Goal: Information Seeking & Learning: Learn about a topic

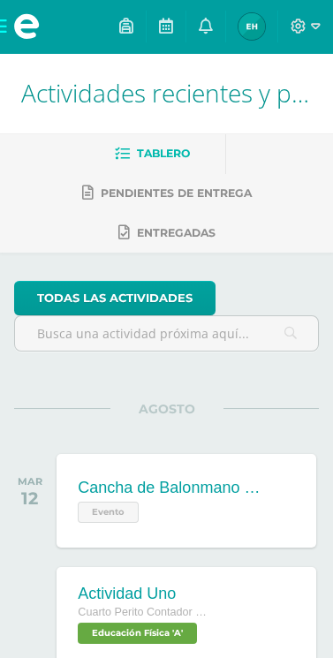
click at [204, 33] on icon at bounding box center [206, 26] width 14 height 16
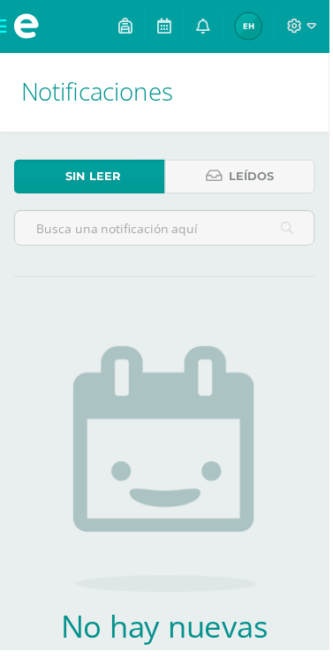
click at [250, 37] on img at bounding box center [251, 26] width 26 height 26
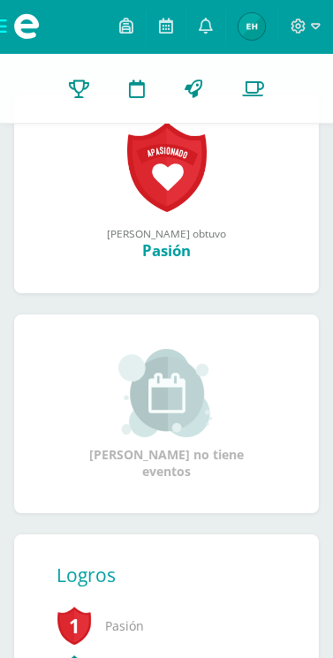
scroll to position [265, 0]
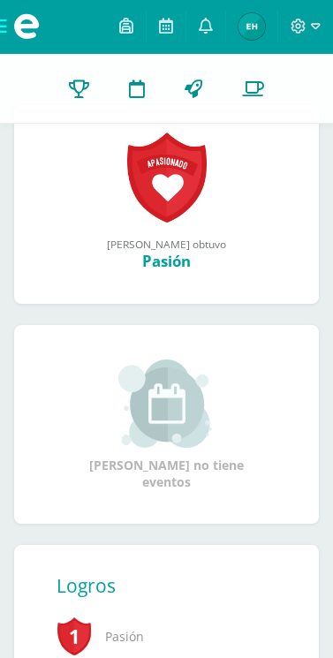
click at [78, 92] on icon at bounding box center [79, 88] width 20 height 19
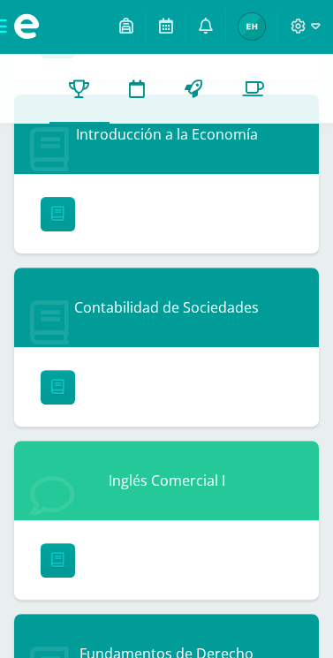
scroll to position [1642, 0]
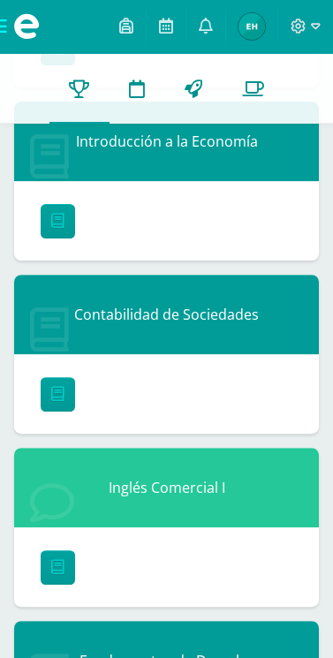
click at [8, 42] on span at bounding box center [26, 26] width 53 height 53
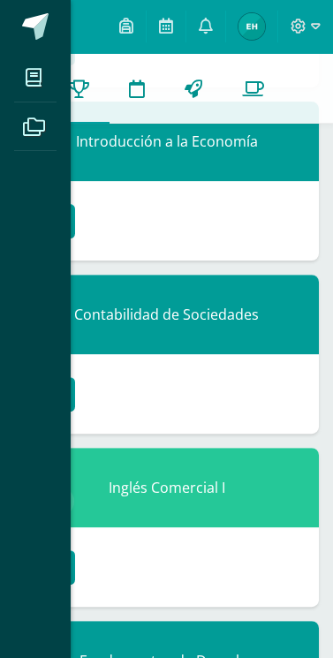
click at [23, 36] on span at bounding box center [36, 26] width 26 height 26
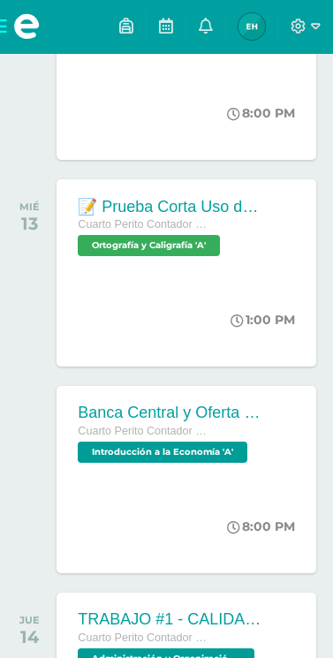
scroll to position [598, 0]
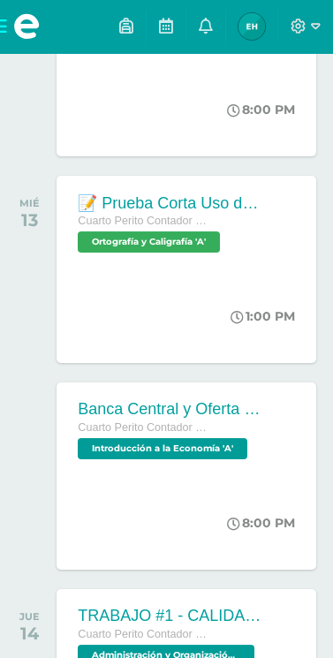
click at [237, 459] on div "Banca Central y Oferta Monetaria. Cuarto Perito Contador con Orientación en Com…" at bounding box center [171, 429] width 228 height 94
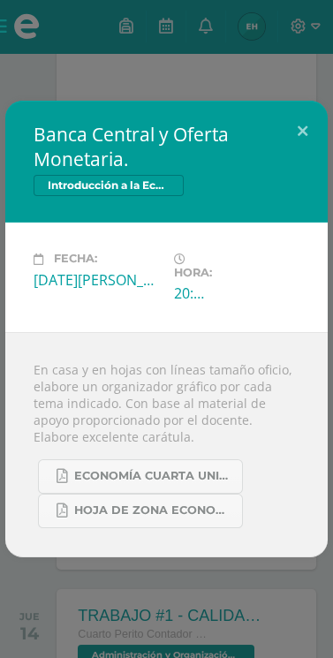
click at [186, 645] on div "Banca Central y Oferta Monetaria. Introducción a la Economía Fecha: [DATE][PERS…" at bounding box center [166, 329] width 333 height 658
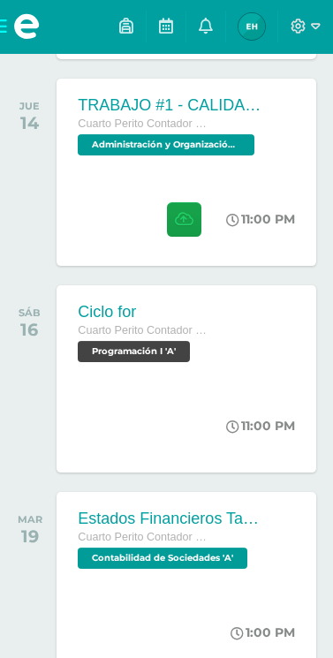
scroll to position [1108, 0]
click at [211, 566] on span "Contabilidad de Sociedades 'A'" at bounding box center [163, 557] width 170 height 21
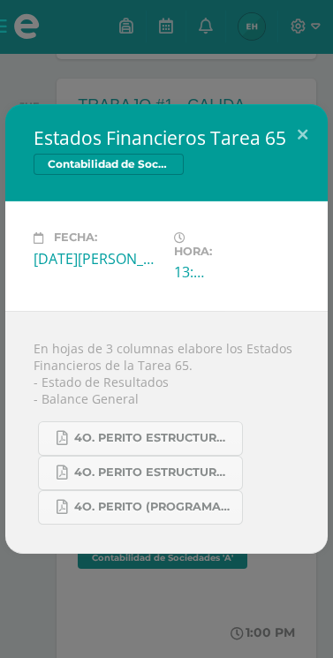
click at [219, 649] on div "Estados Financieros Tarea 65 Contabilidad de Sociedades Fecha: Martes 19 de Ago…" at bounding box center [166, 329] width 333 height 658
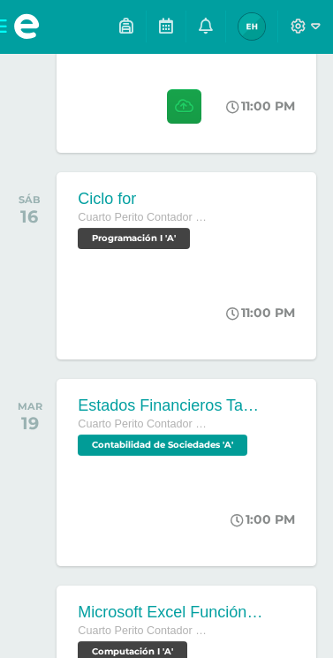
scroll to position [1225, 0]
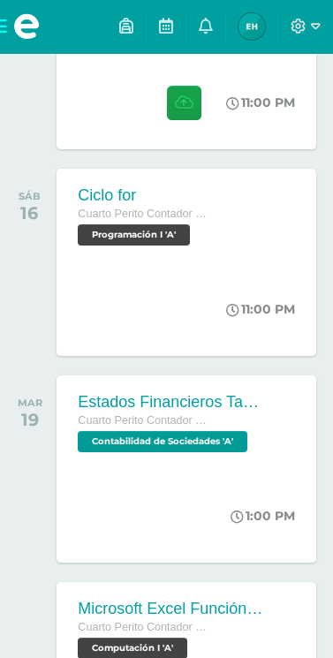
click at [237, 471] on div "1:00 PM" at bounding box center [271, 516] width 89 height 94
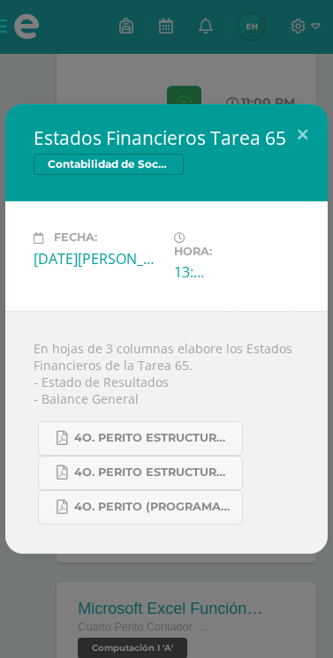
click at [219, 616] on div "Estados Financieros Tarea 65 Contabilidad de Sociedades Fecha: Martes 19 de Ago…" at bounding box center [166, 329] width 333 height 658
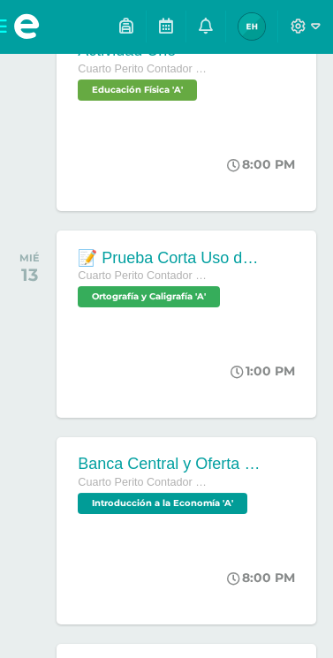
scroll to position [546, 0]
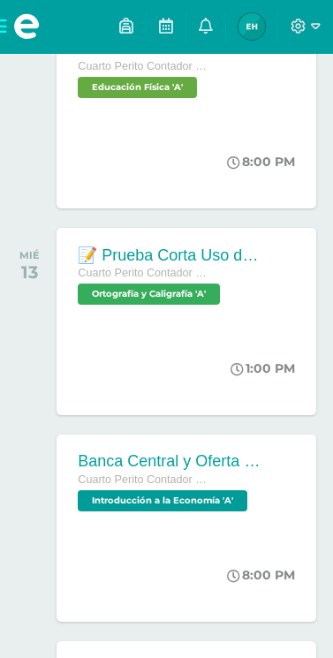
click at [230, 531] on div "8:00 PM" at bounding box center [269, 575] width 93 height 94
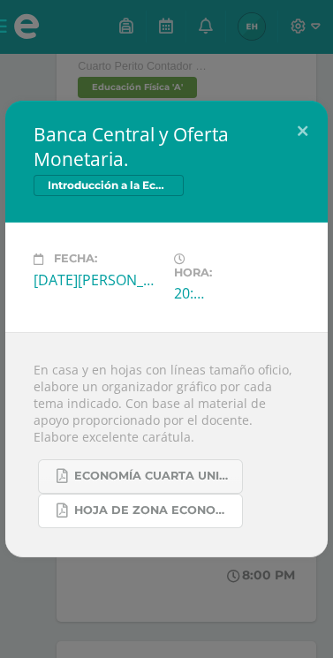
click at [170, 517] on span "Hoja de Zona Economía.pdf" at bounding box center [153, 510] width 159 height 14
click at [207, 476] on span "ECONOMÍA CUARTA UNIDAD.pdf" at bounding box center [153, 476] width 159 height 14
